Goal: Task Accomplishment & Management: Manage account settings

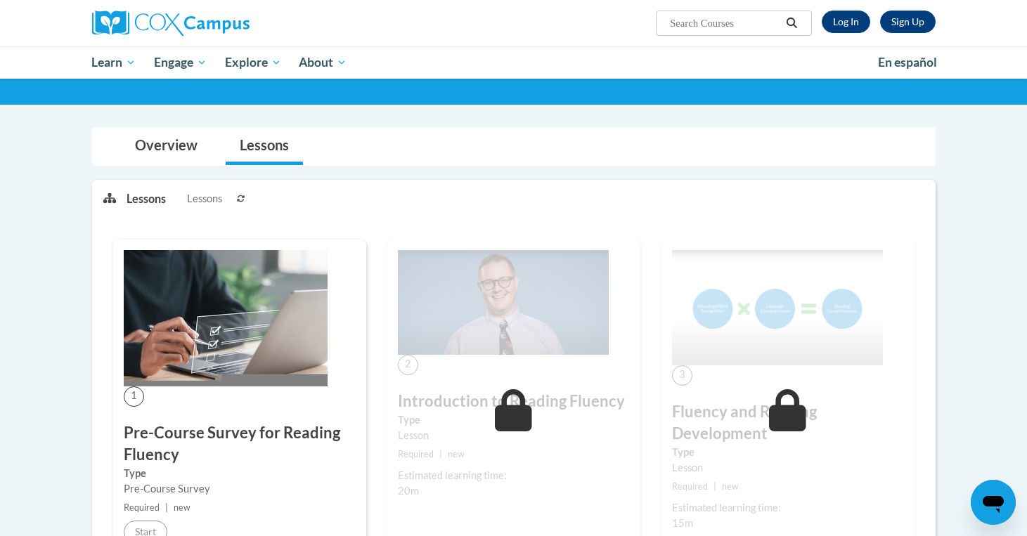
scroll to position [20, 0]
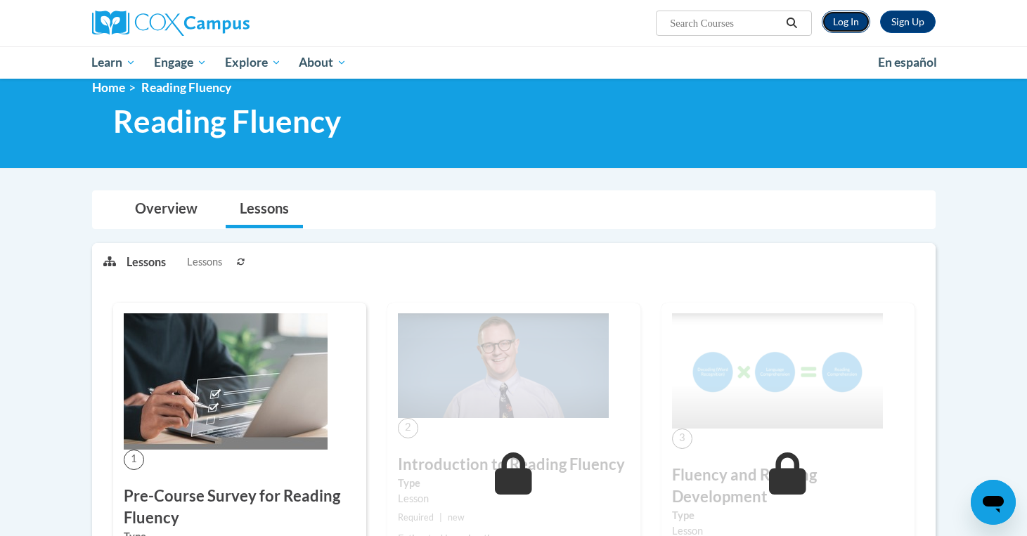
click at [847, 23] on link "Log In" at bounding box center [845, 22] width 48 height 22
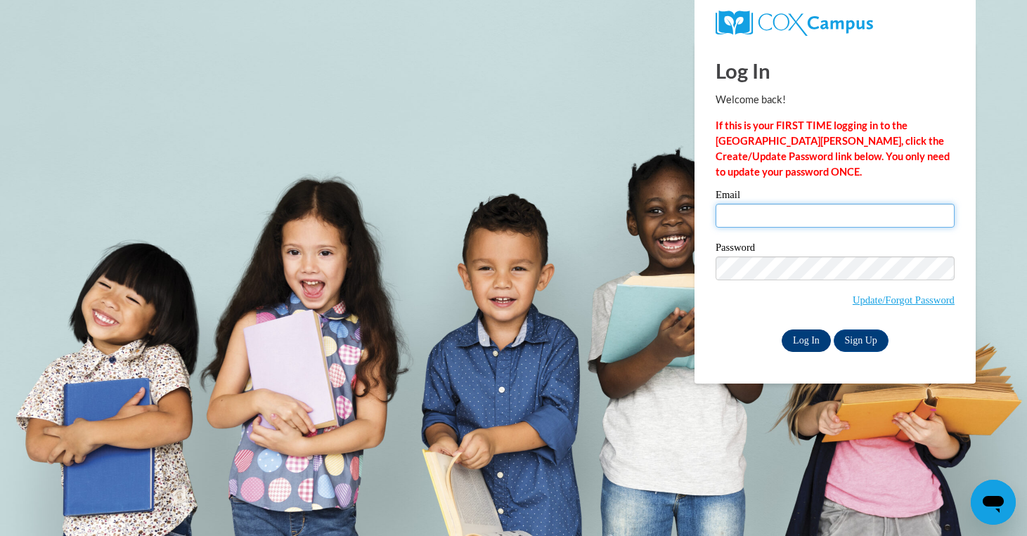
type input "swithers@waukesha.k12.wi.us"
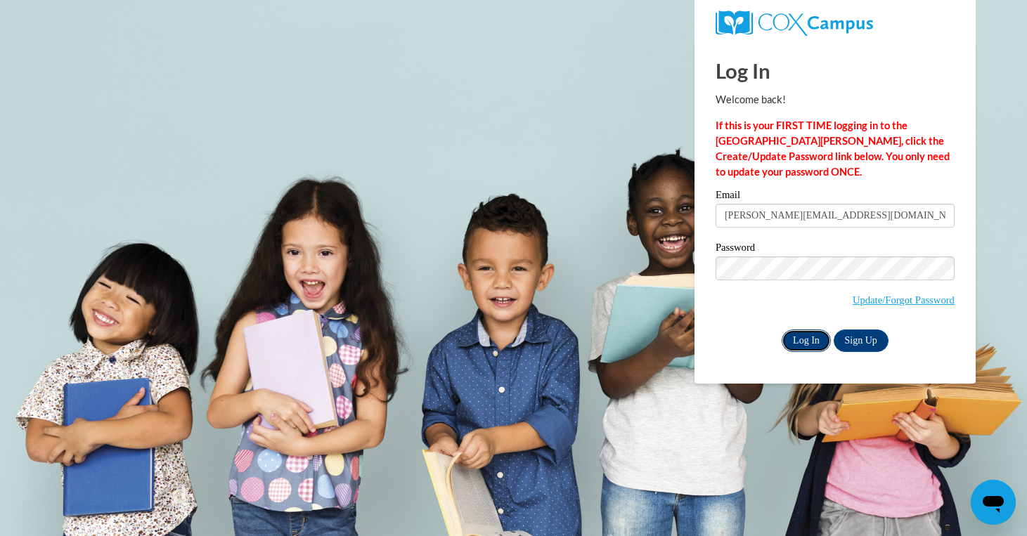
click at [801, 339] on input "Log In" at bounding box center [805, 341] width 49 height 22
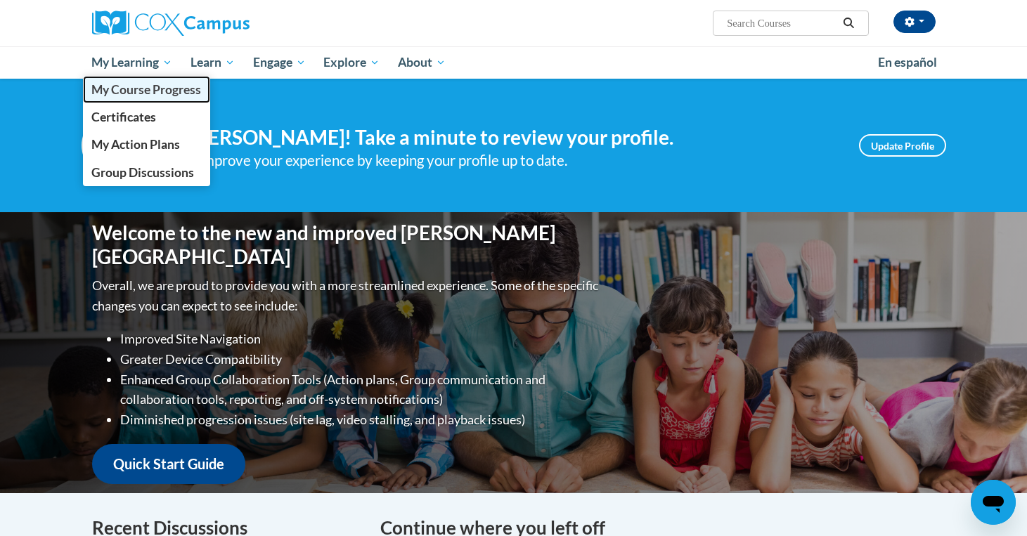
click at [136, 84] on span "My Course Progress" at bounding box center [146, 89] width 110 height 15
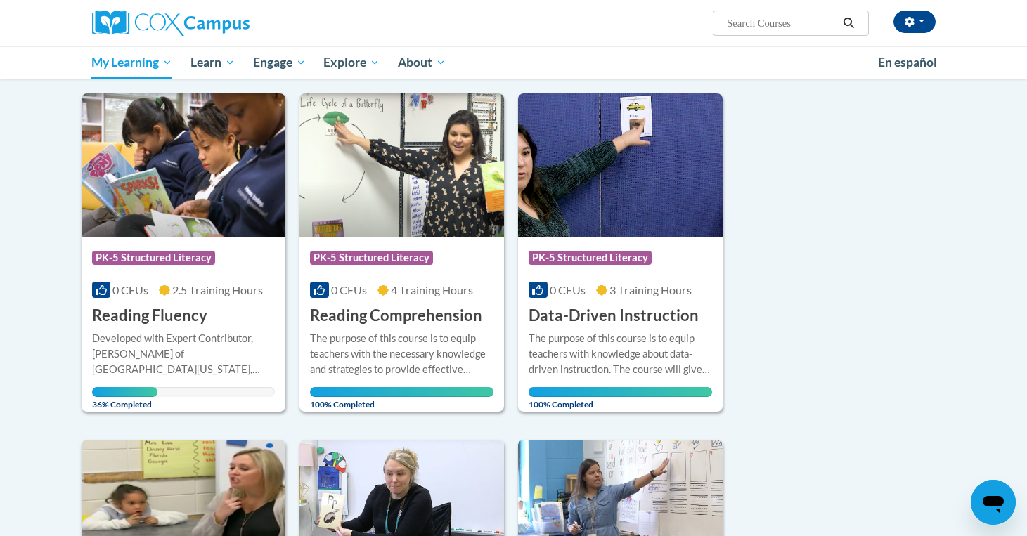
scroll to position [162, 0]
click at [223, 327] on div "Course Category: PK-5 Structured Literacy 0 CEUs 2.5 Training Hours COURSE Read…" at bounding box center [184, 283] width 204 height 90
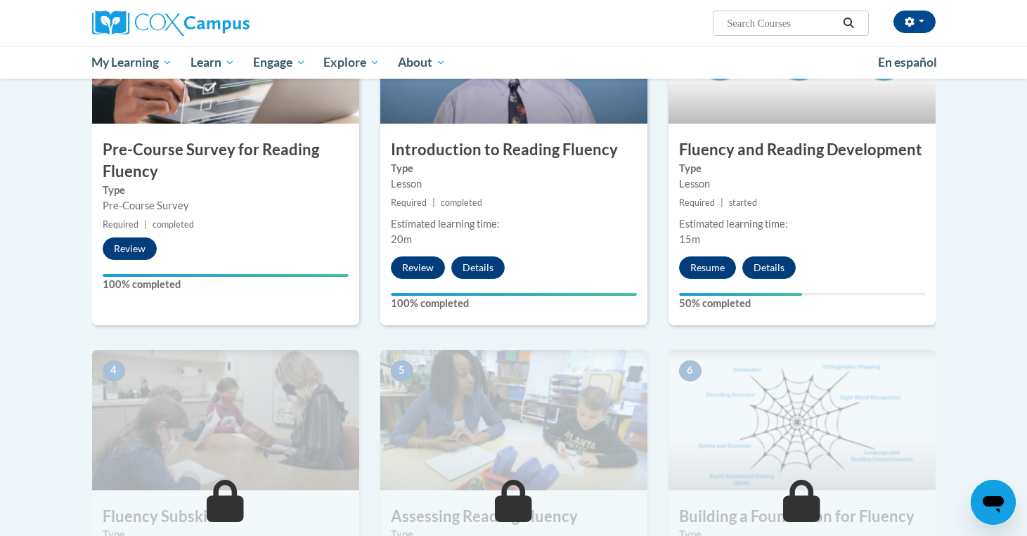
scroll to position [384, 0]
click at [699, 268] on button "Resume" at bounding box center [707, 267] width 57 height 22
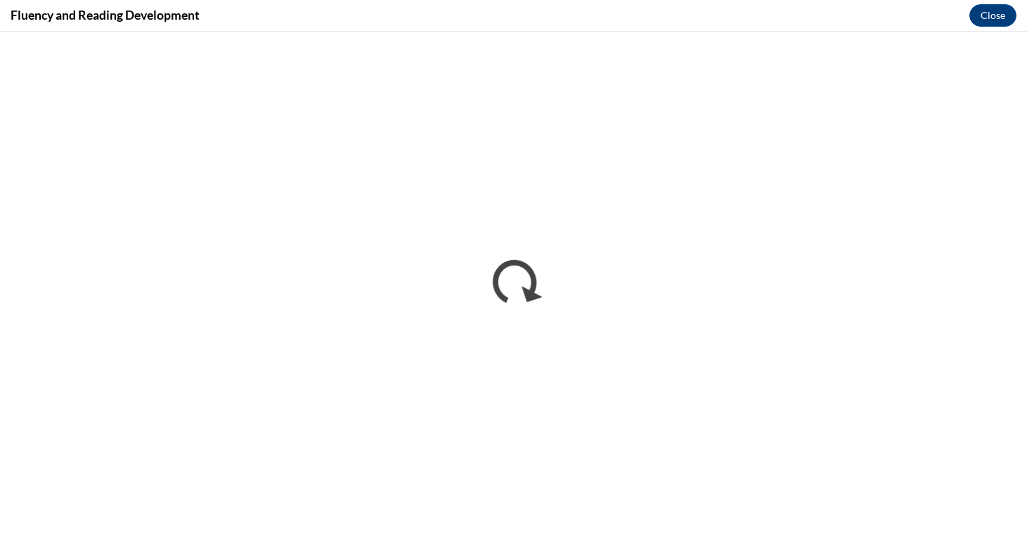
scroll to position [0, 0]
